Goal: Information Seeking & Learning: Learn about a topic

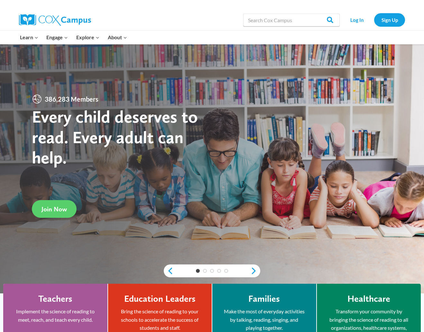
click at [0, 0] on link "Support" at bounding box center [0, 0] width 0 height 0
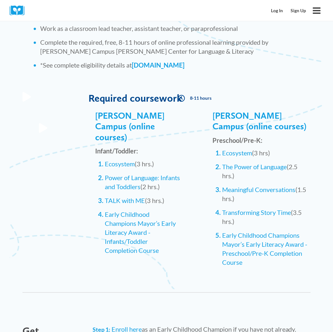
scroll to position [600, 0]
click at [201, 84] on div "Work at least 30 hours/week in an eligible center Work in classrooms with child…" at bounding box center [166, 37] width 301 height 96
click at [194, 76] on div "Work at least 30 hours/week in an eligible center Work in classrooms with child…" at bounding box center [167, 37] width 288 height 83
click at [192, 80] on div "Work at least 30 hours/week in an eligible center Work in classrooms with child…" at bounding box center [166, 37] width 301 height 96
